Goal: Check status: Check status

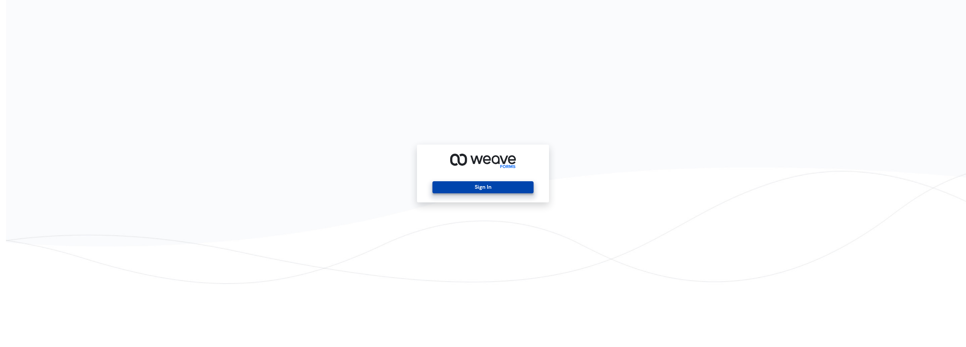
click at [488, 186] on button "Sign In" at bounding box center [483, 187] width 101 height 12
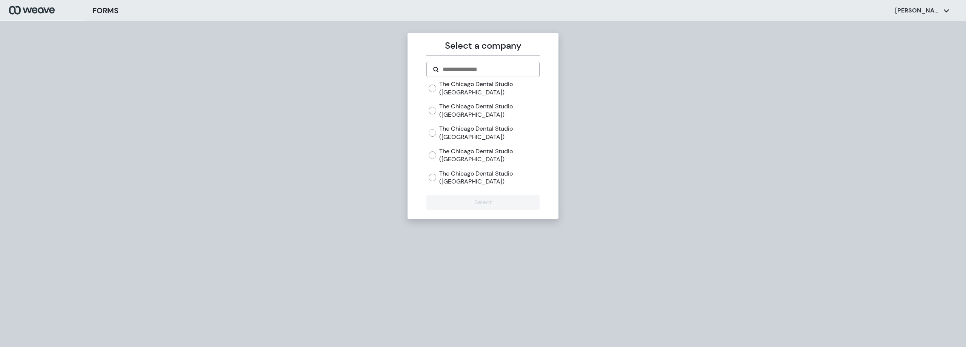
click at [504, 109] on label "The Chicago Dental Studio ([GEOGRAPHIC_DATA])" at bounding box center [489, 110] width 100 height 16
click at [490, 205] on button "Select" at bounding box center [482, 202] width 113 height 15
